Goal: Transaction & Acquisition: Register for event/course

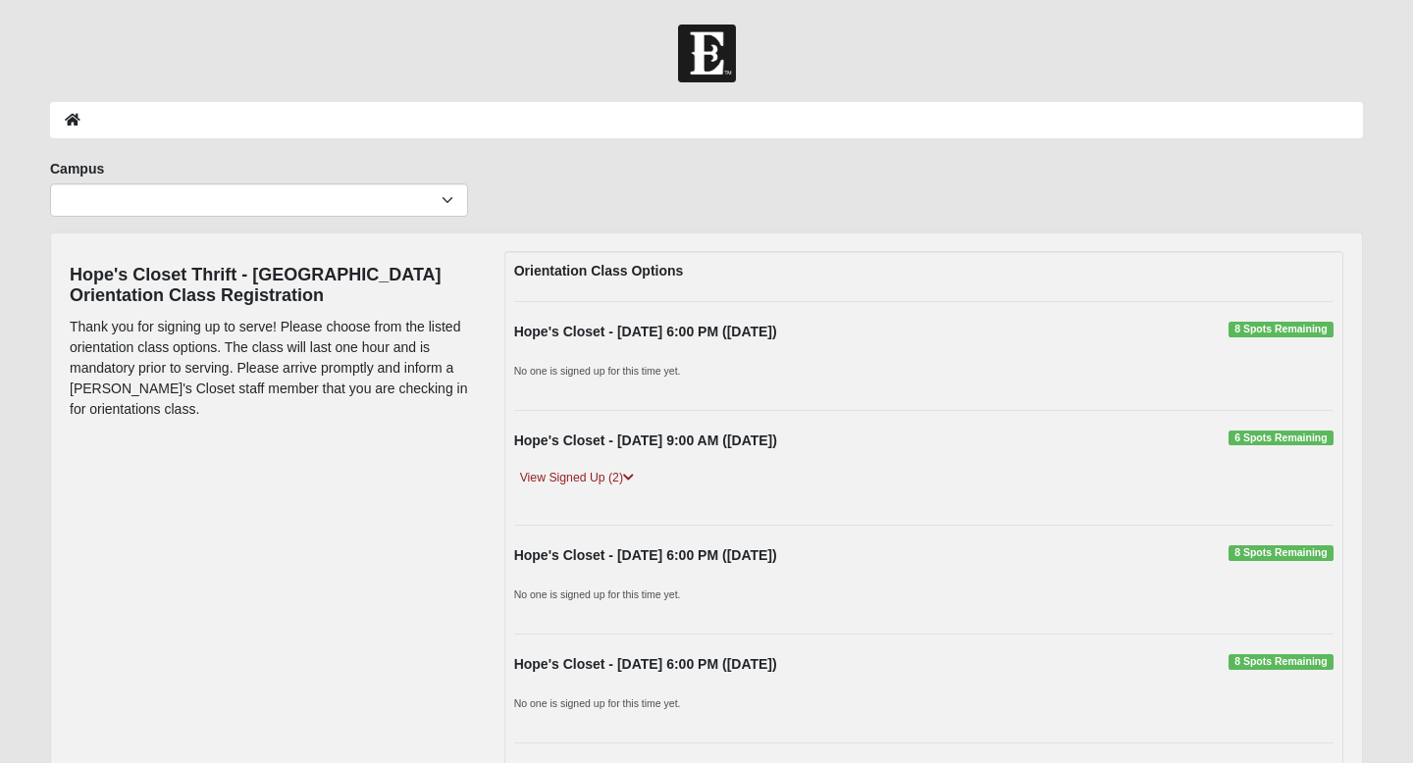
scroll to position [139, 0]
